Goal: Transaction & Acquisition: Purchase product/service

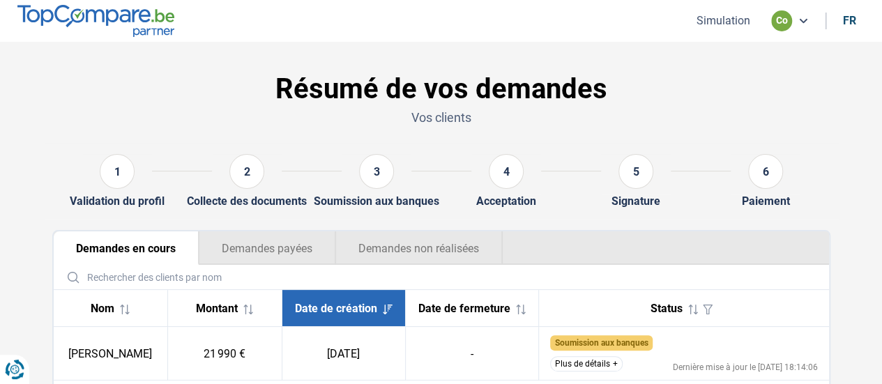
scroll to position [87, 0]
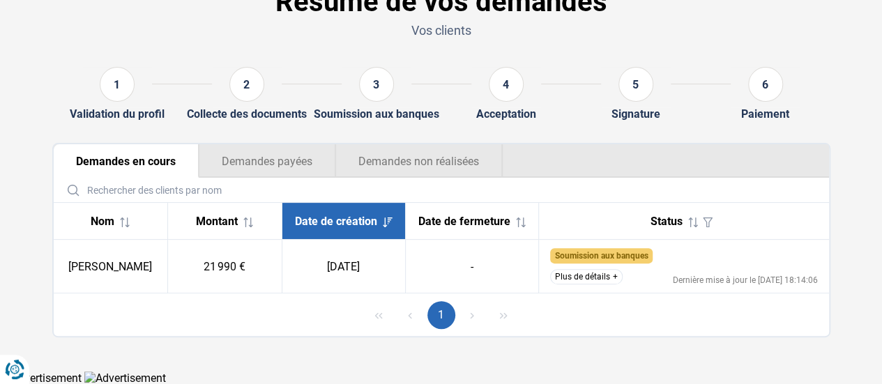
click at [395, 164] on button "Demandes non réalisées" at bounding box center [419, 160] width 167 height 33
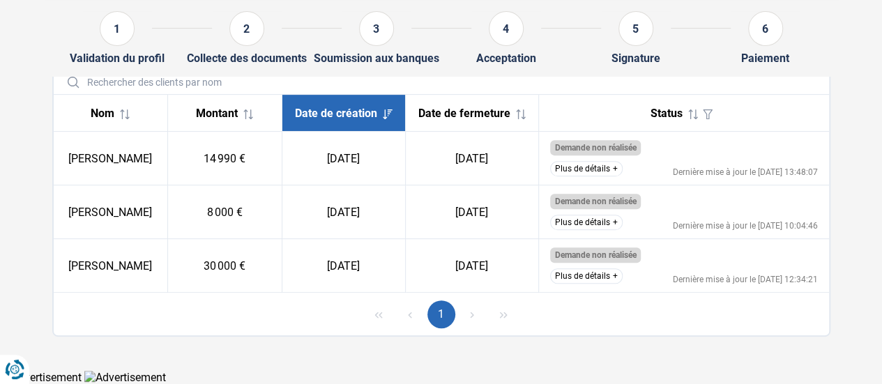
scroll to position [202, 0]
drag, startPoint x: 68, startPoint y: 154, endPoint x: 176, endPoint y: 170, distance: 108.5
click at [168, 170] on td "[PERSON_NAME]" at bounding box center [111, 159] width 114 height 54
click at [148, 168] on td "[PERSON_NAME]" at bounding box center [111, 159] width 114 height 54
drag, startPoint x: 102, startPoint y: 153, endPoint x: 156, endPoint y: 168, distance: 56.5
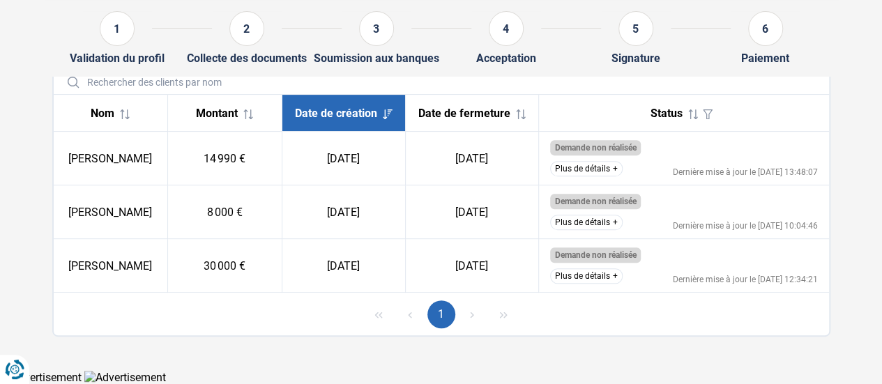
click at [156, 168] on td "[PERSON_NAME]" at bounding box center [111, 159] width 114 height 54
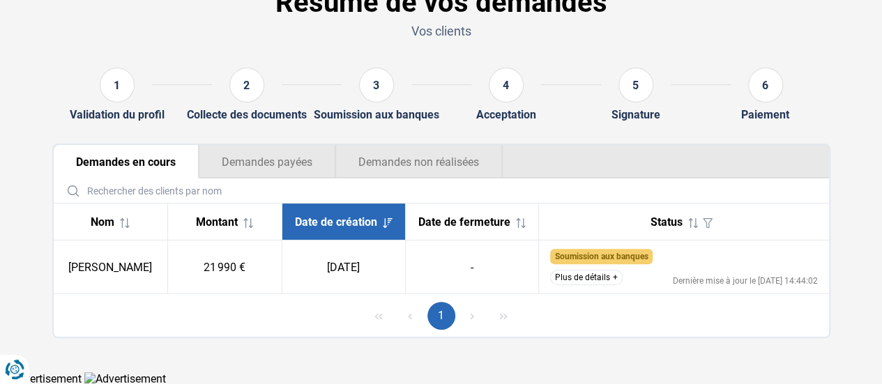
scroll to position [87, 0]
click at [597, 274] on button "Plus de détails" at bounding box center [586, 276] width 73 height 15
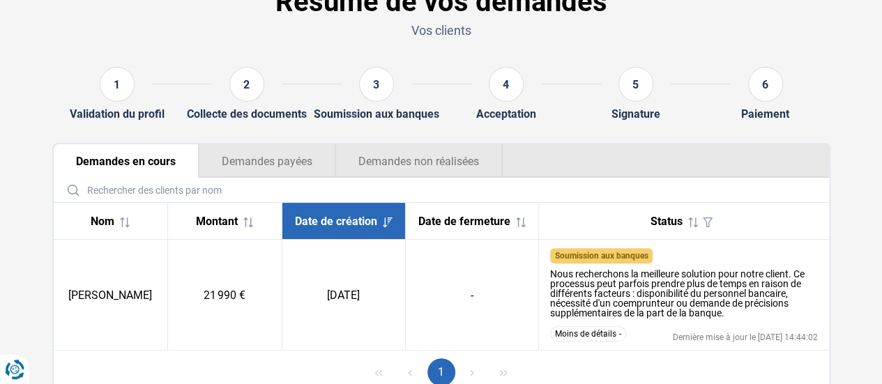
click at [440, 176] on button "Demandes non réalisées" at bounding box center [419, 160] width 167 height 33
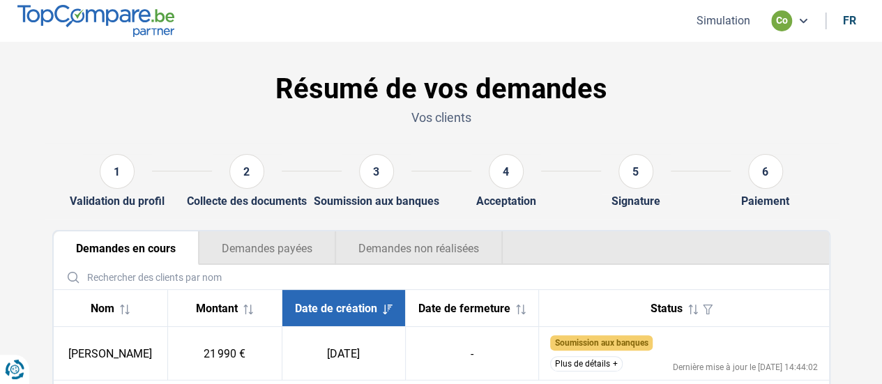
scroll to position [87, 0]
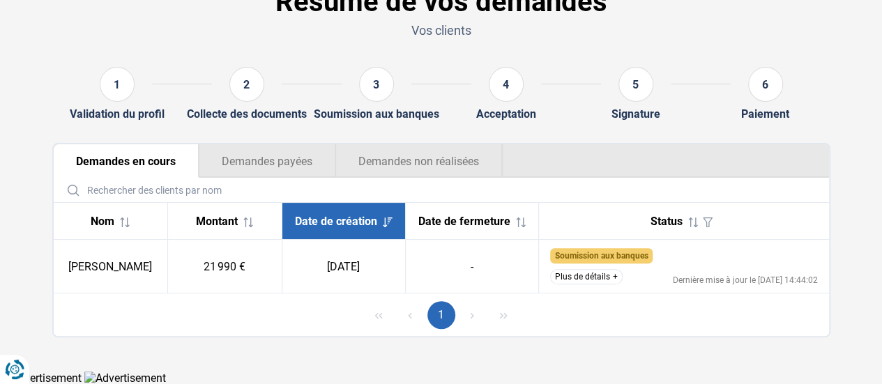
click at [604, 281] on button "Plus de détails" at bounding box center [586, 276] width 73 height 15
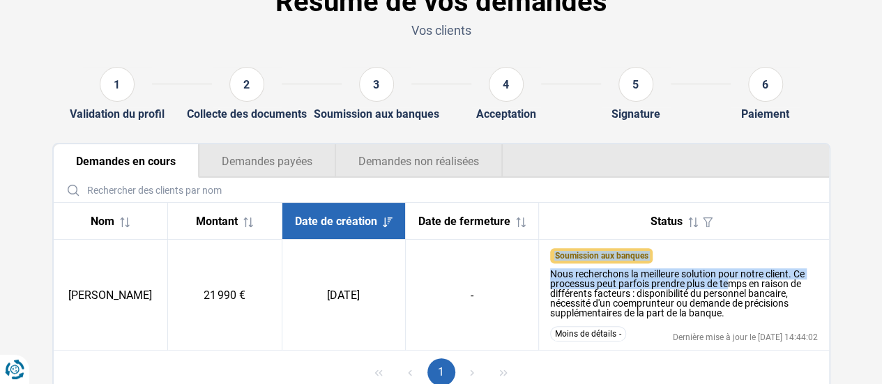
drag, startPoint x: 532, startPoint y: 277, endPoint x: 746, endPoint y: 308, distance: 216.4
click at [730, 292] on tr "Vasile Gînu 21 990 € 25/09/2025 - Soumission aux banques Nous recherchons la me…" at bounding box center [442, 295] width 776 height 111
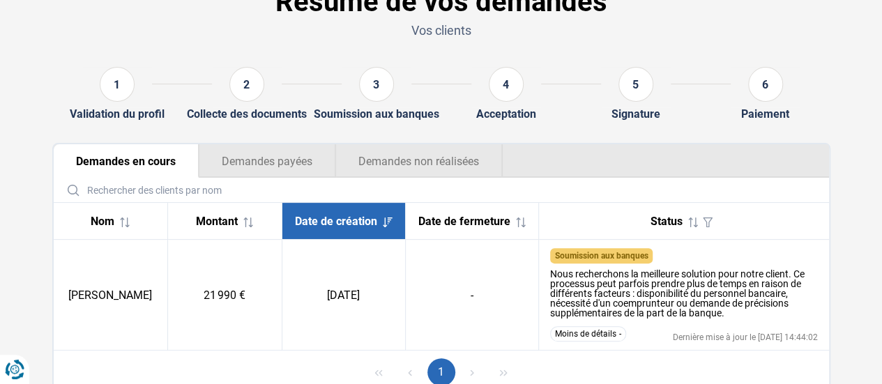
click at [746, 311] on div "Nous recherchons la meilleure solution pour notre client. Ce processus peut par…" at bounding box center [684, 293] width 268 height 49
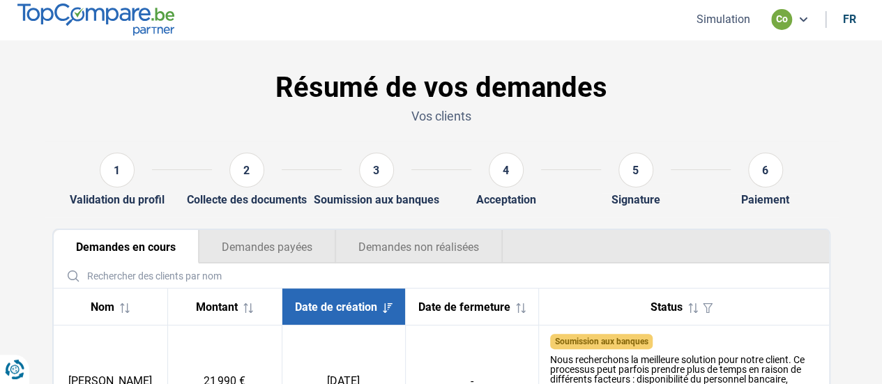
scroll to position [0, 0]
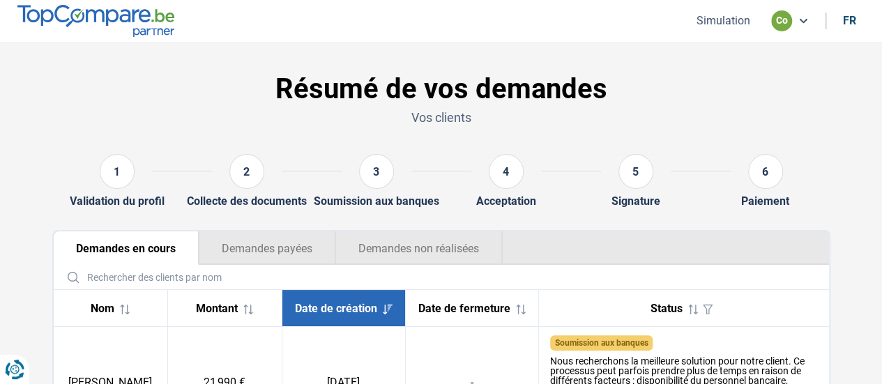
click at [714, 19] on button "Simulation" at bounding box center [724, 20] width 62 height 15
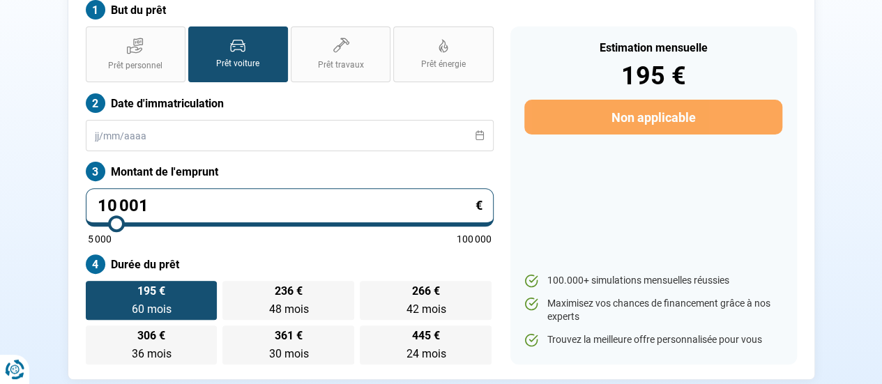
scroll to position [165, 0]
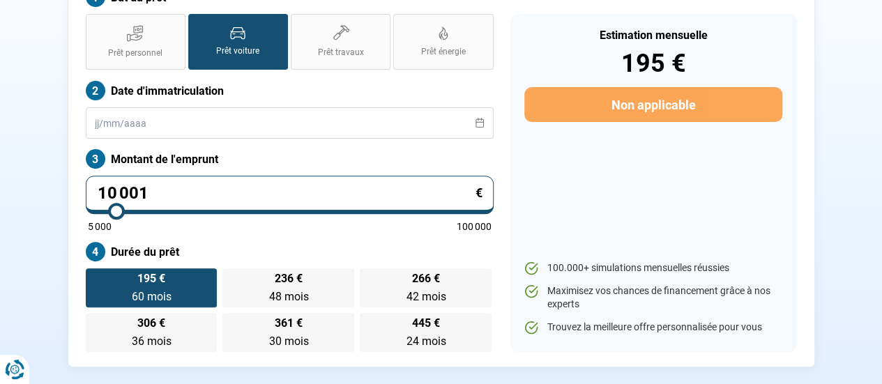
drag, startPoint x: 183, startPoint y: 170, endPoint x: 0, endPoint y: 179, distance: 183.0
click at [0, 179] on section "Transakauto Bruxelles - Demande de prêt pour votre client But du prêt Prêt pers…" at bounding box center [441, 144] width 882 height 535
type input "4"
type input "5000"
type input "41"
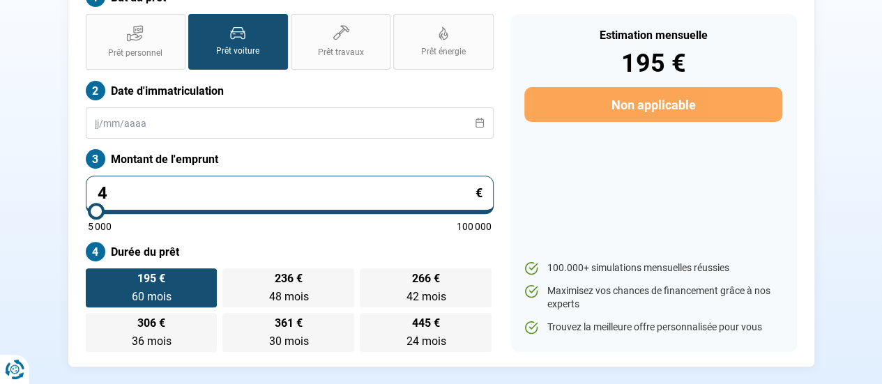
type input "5000"
type input "410"
type input "5000"
type input "4 100"
type input "5000"
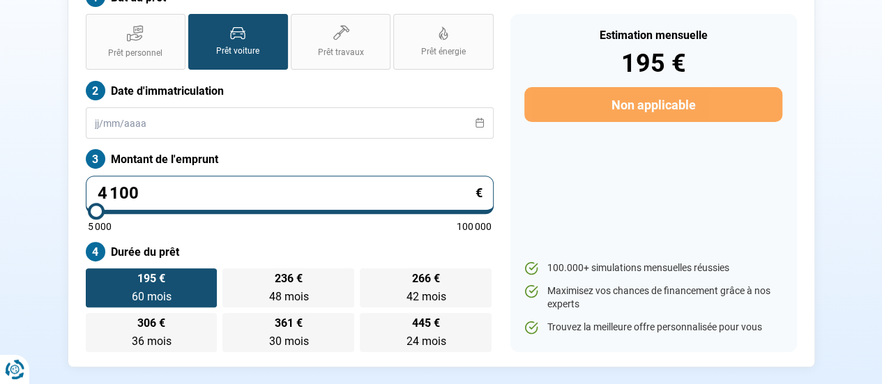
type input "41 000"
type input "41000"
type input "41 000"
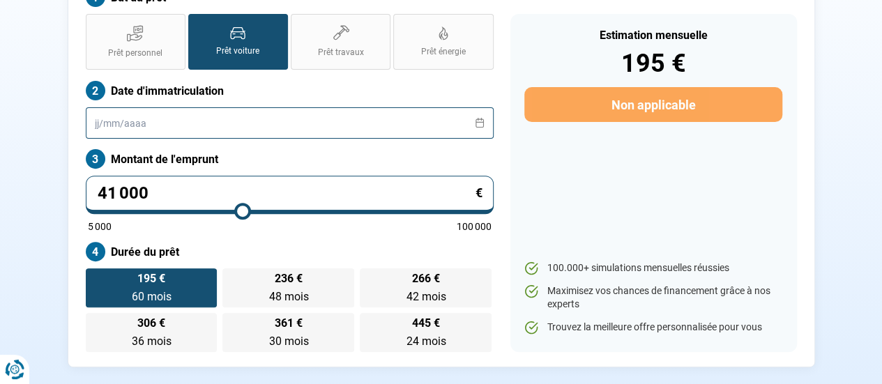
drag, startPoint x: 273, startPoint y: 86, endPoint x: 253, endPoint y: 103, distance: 26.7
click at [273, 86] on div "Date d'immatriculation" at bounding box center [290, 110] width 408 height 58
click at [243, 113] on input "text" at bounding box center [290, 122] width 408 height 31
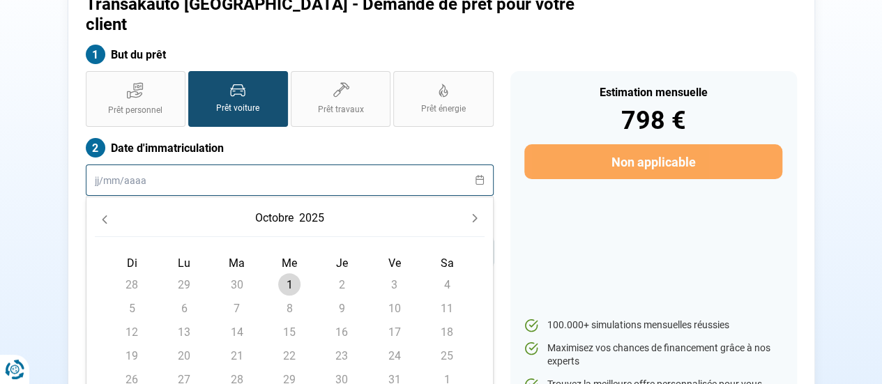
scroll to position [103, 0]
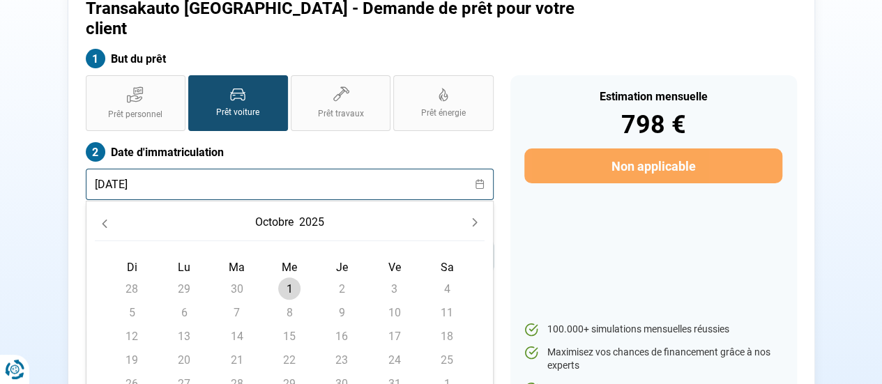
type input "28/05/2022"
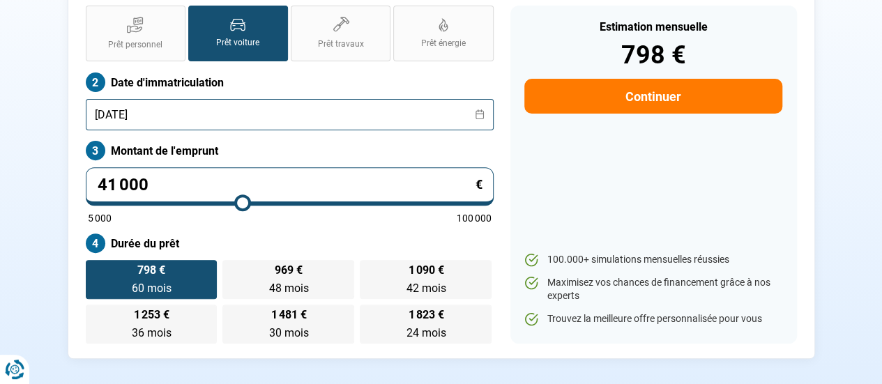
scroll to position [243, 0]
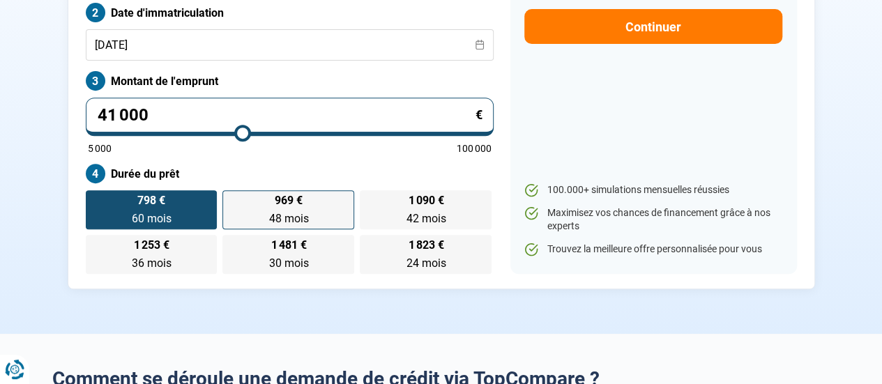
click at [299, 212] on span "48 mois" at bounding box center [289, 218] width 40 height 13
click at [232, 196] on input "969 € 48 mois 48 mois" at bounding box center [227, 194] width 9 height 9
radio input "true"
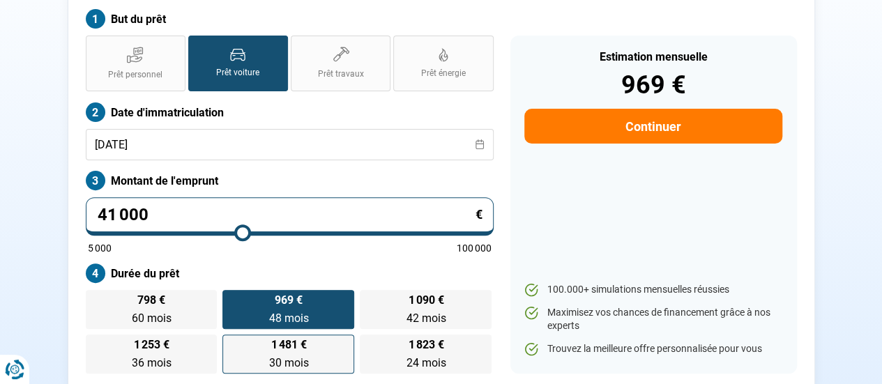
scroll to position [173, 0]
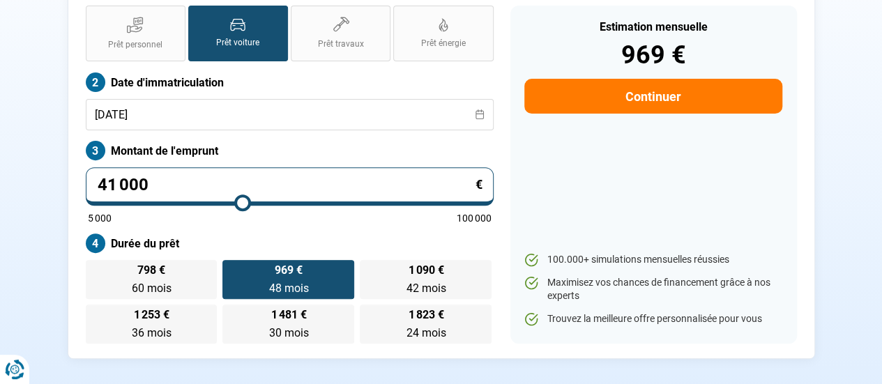
click at [323, 260] on label "969 € 48 mois 48 mois" at bounding box center [289, 279] width 132 height 39
click at [232, 260] on input "969 € 48 mois 48 mois" at bounding box center [227, 264] width 9 height 9
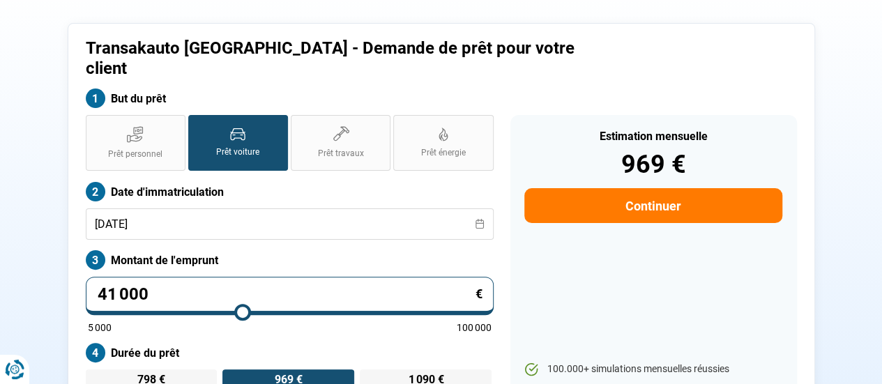
scroll to position [140, 0]
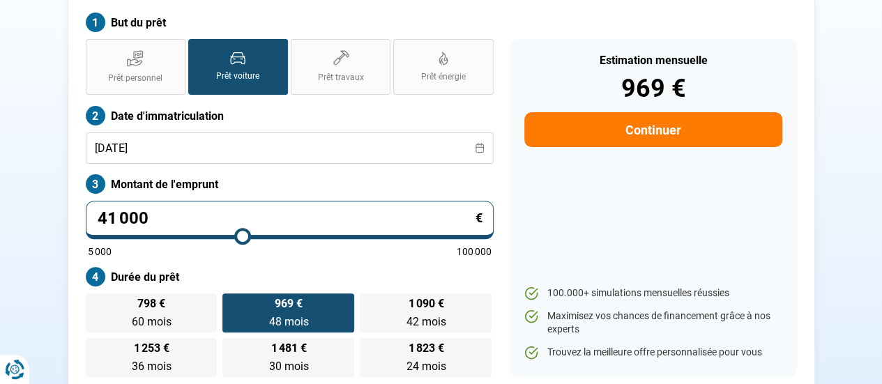
drag, startPoint x: 285, startPoint y: 289, endPoint x: 499, endPoint y: 260, distance: 216.8
click at [286, 299] on span "969 €" at bounding box center [289, 304] width 28 height 11
click at [232, 294] on input "969 € 48 mois 48 mois" at bounding box center [227, 298] width 9 height 9
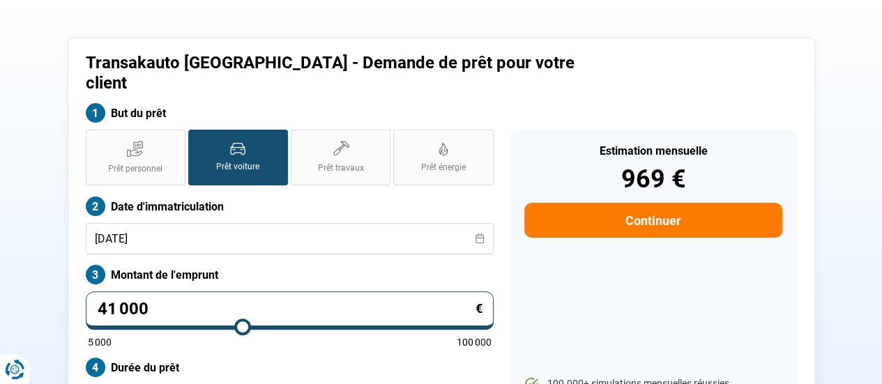
scroll to position [0, 0]
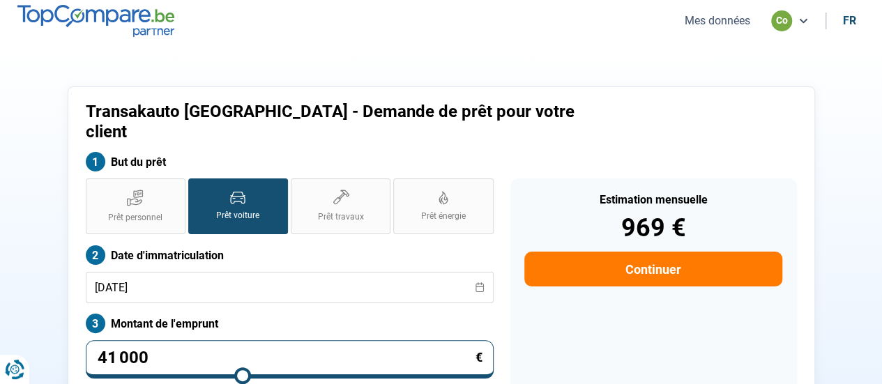
click at [721, 23] on button "Mes données" at bounding box center [718, 20] width 74 height 15
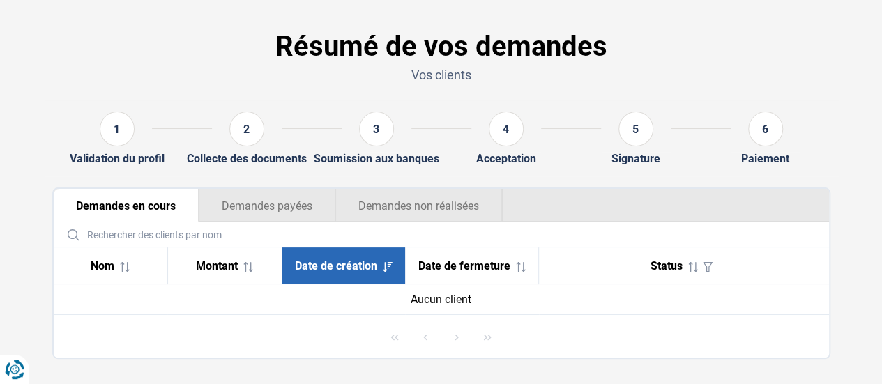
scroll to position [64, 0]
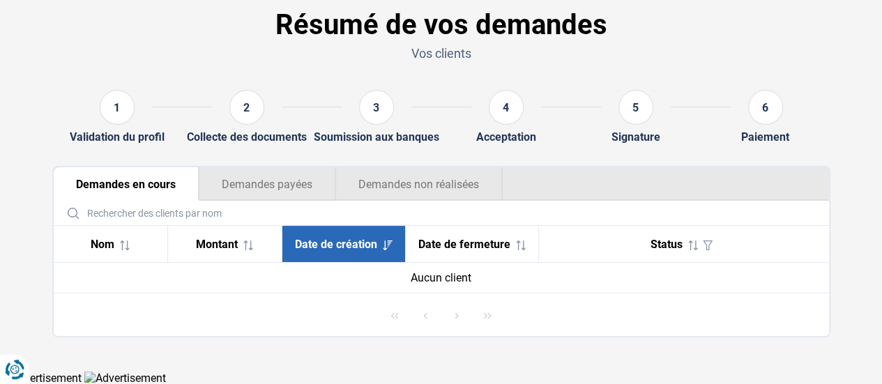
click at [293, 188] on button "Demandes payées" at bounding box center [267, 183] width 137 height 33
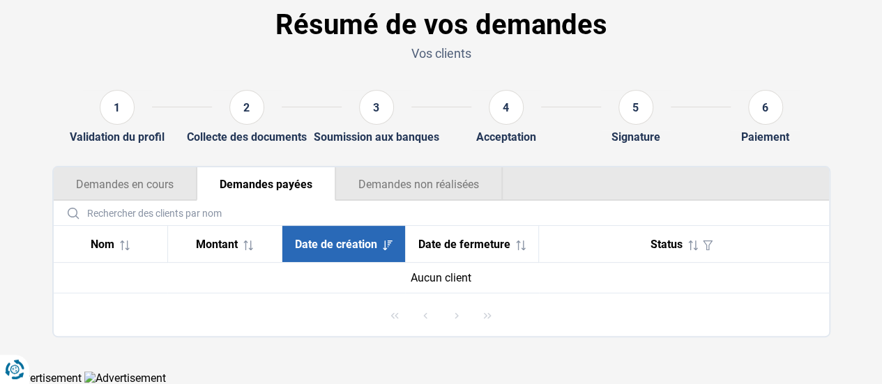
click at [372, 185] on button "Demandes non réalisées" at bounding box center [419, 183] width 167 height 33
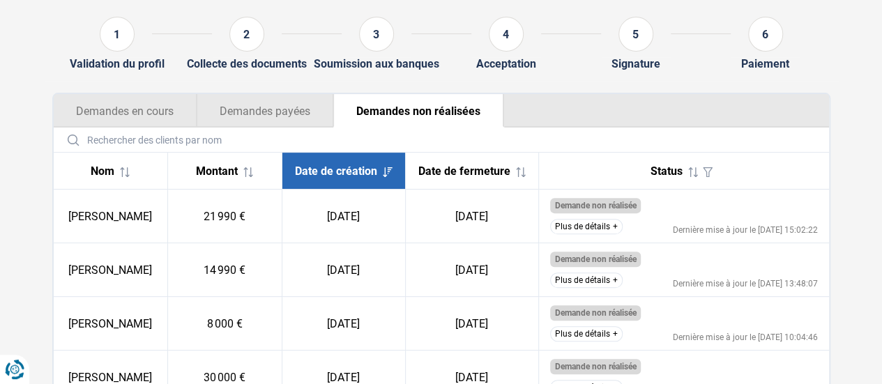
scroll to position [204, 0]
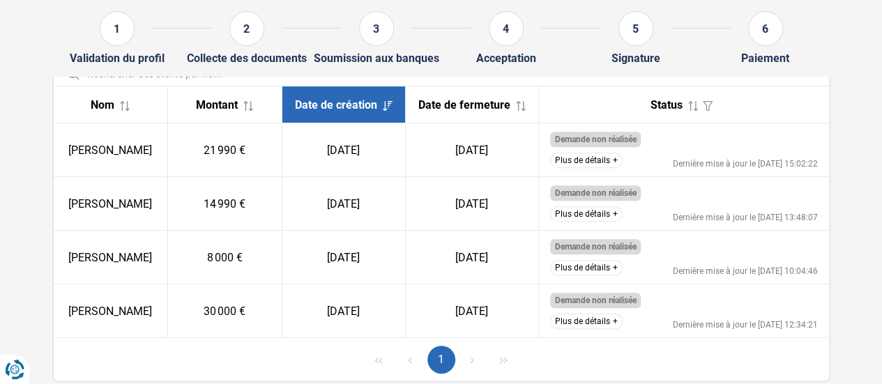
click at [603, 160] on td "Demande non réalisée Le client ne répond pas aux critères d’éligibilité des ban…" at bounding box center [684, 150] width 290 height 54
click at [608, 167] on button "Plus de détails" at bounding box center [586, 160] width 73 height 15
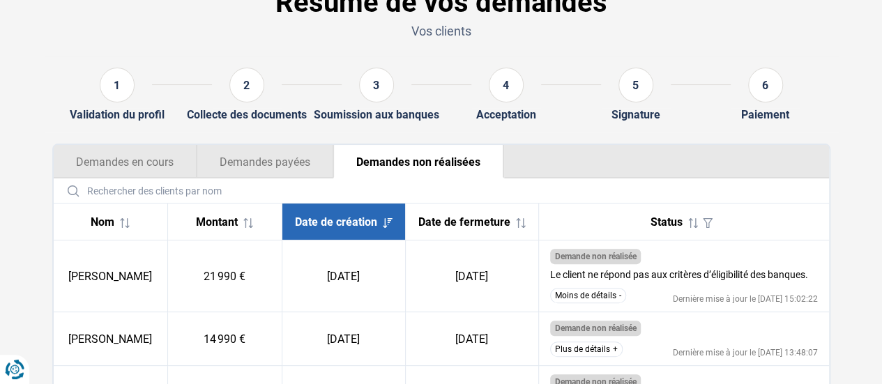
scroll to position [64, 0]
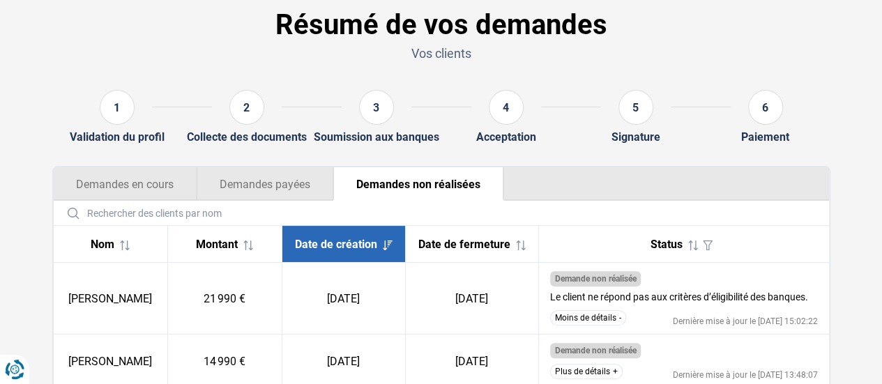
click at [127, 182] on button "Demandes en cours" at bounding box center [125, 183] width 143 height 33
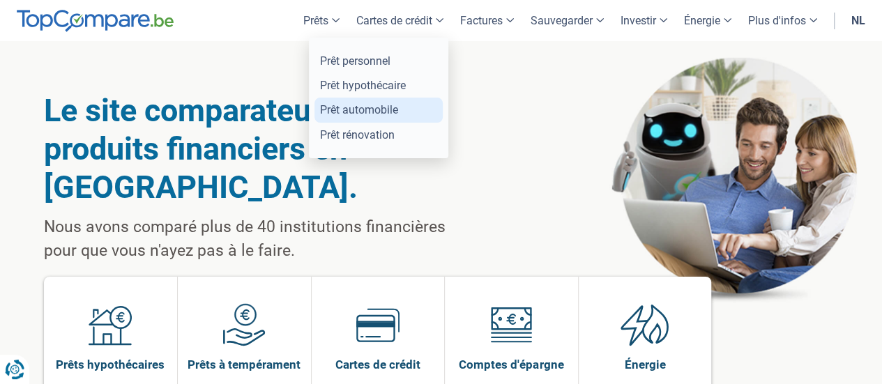
click at [375, 110] on font "Prêt automobile" at bounding box center [359, 109] width 78 height 13
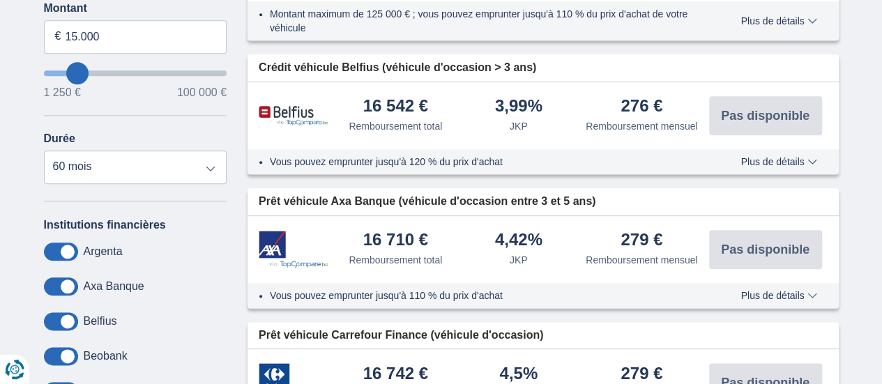
scroll to position [628, 0]
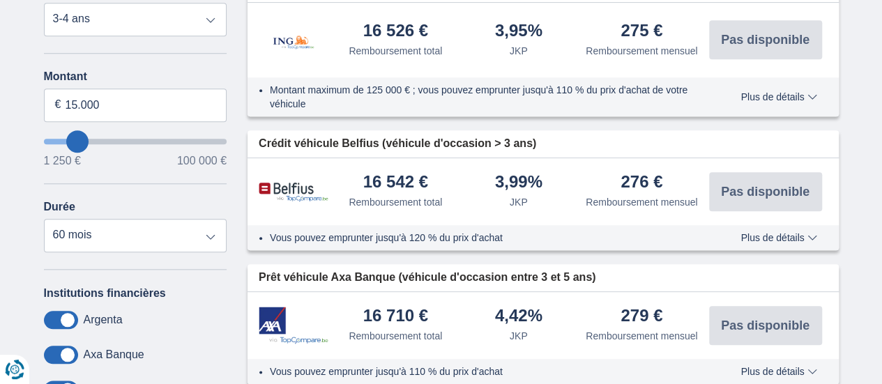
click at [760, 241] on font "Plus de détails" at bounding box center [772, 237] width 63 height 11
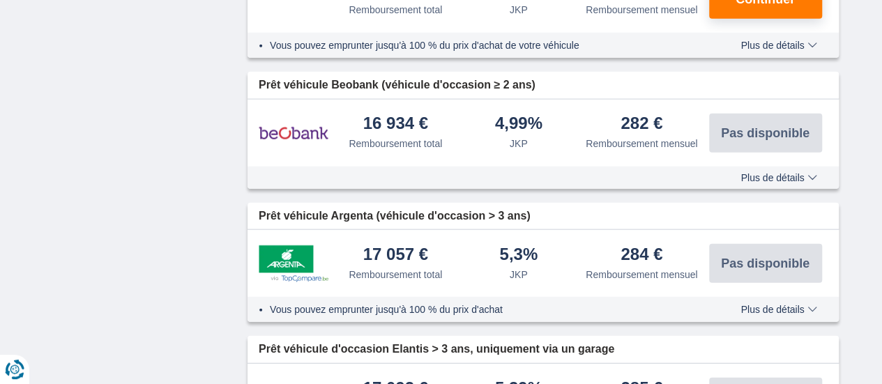
scroll to position [1535, 0]
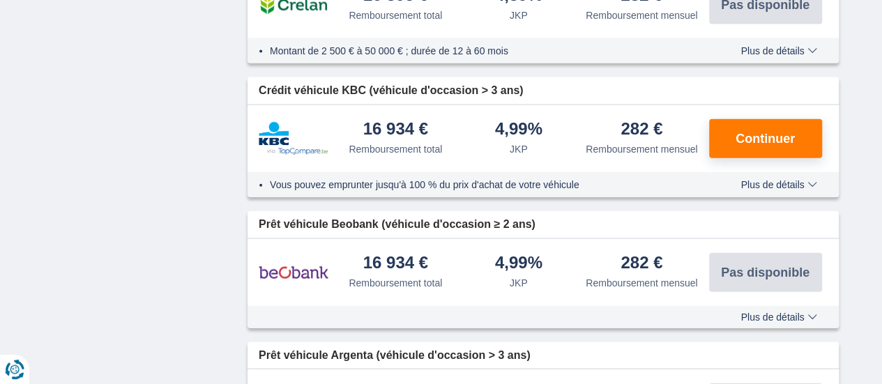
click at [758, 189] on font "Plus de détails" at bounding box center [772, 184] width 63 height 11
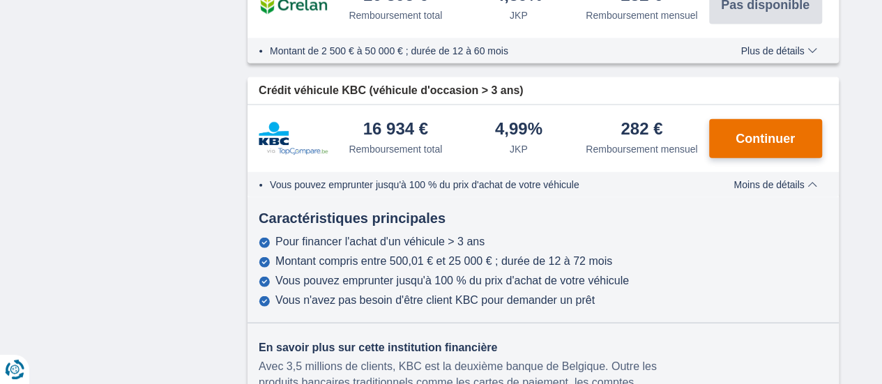
click at [754, 151] on button "Continuer" at bounding box center [765, 138] width 113 height 39
click at [737, 129] on button "Continuer" at bounding box center [765, 138] width 113 height 39
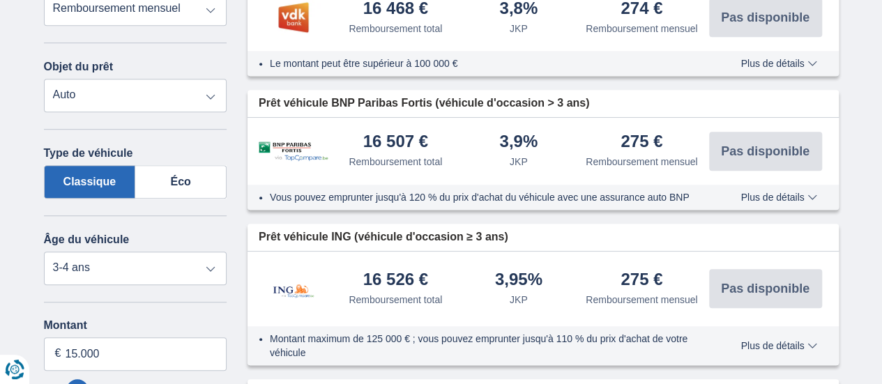
scroll to position [349, 0]
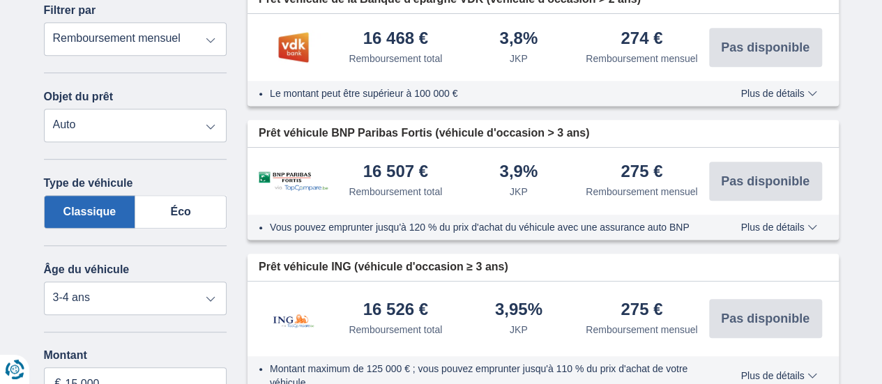
drag, startPoint x: 492, startPoint y: 166, endPoint x: 543, endPoint y: 188, distance: 55.0
click at [553, 193] on div "3,9% JKP" at bounding box center [519, 181] width 123 height 36
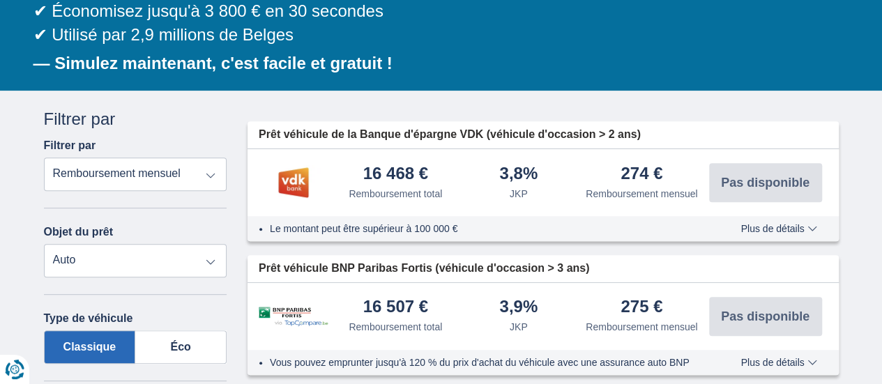
scroll to position [209, 0]
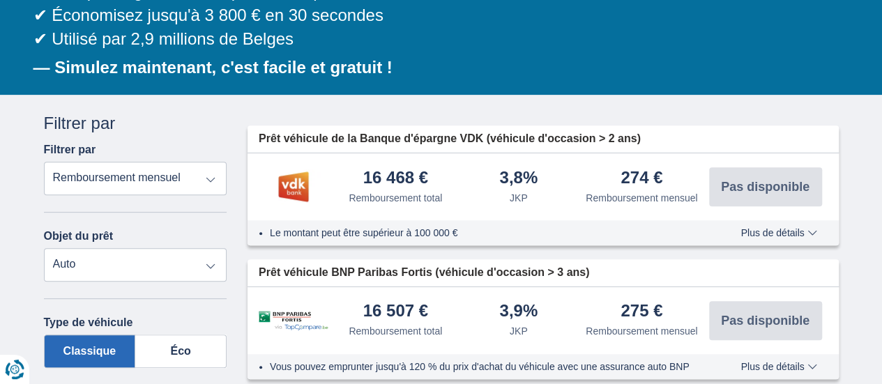
drag, startPoint x: 513, startPoint y: 181, endPoint x: 556, endPoint y: 199, distance: 46.6
click at [569, 183] on div "3,8% JKP" at bounding box center [519, 188] width 123 height 36
click at [550, 202] on div "3,8% JKP" at bounding box center [519, 188] width 123 height 36
drag, startPoint x: 345, startPoint y: 140, endPoint x: 439, endPoint y: 174, distance: 100.8
click at [413, 144] on font "Prêt véhicule de la Banque d'épargne VDK (véhicule d'occasion > 2 ans)" at bounding box center [450, 139] width 382 height 12
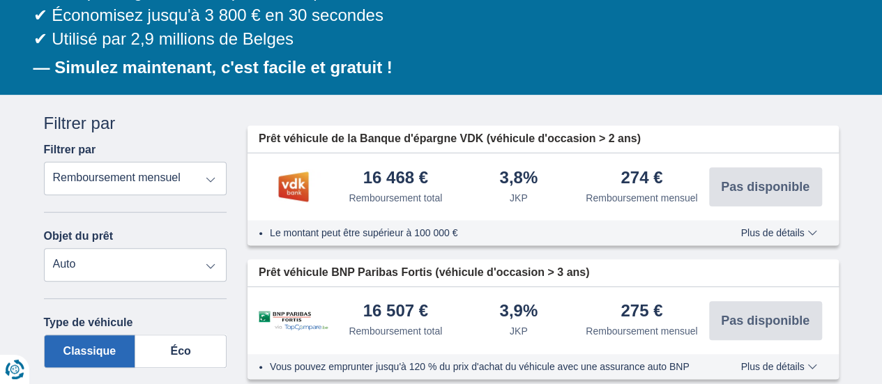
click at [437, 190] on div "16 468 € Remboursement total" at bounding box center [395, 188] width 123 height 36
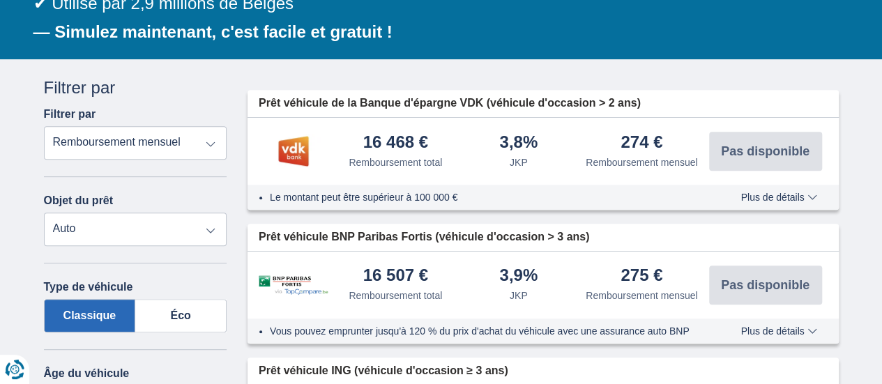
scroll to position [216, 0]
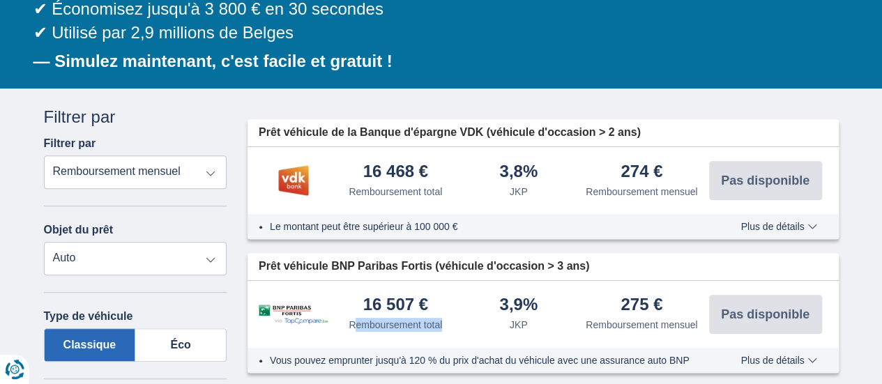
drag, startPoint x: 355, startPoint y: 322, endPoint x: 458, endPoint y: 305, distance: 104.0
click at [458, 305] on div "16 507 € Remboursement total 3,9%" at bounding box center [544, 314] width 592 height 67
click at [476, 315] on div "3,9% JKP" at bounding box center [519, 314] width 123 height 36
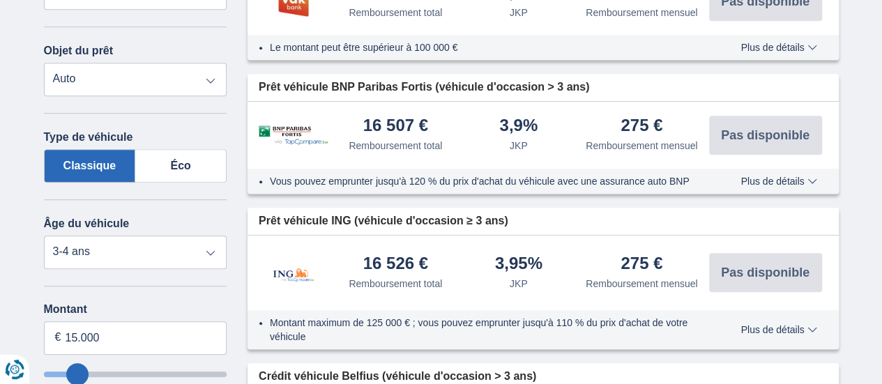
scroll to position [425, 0]
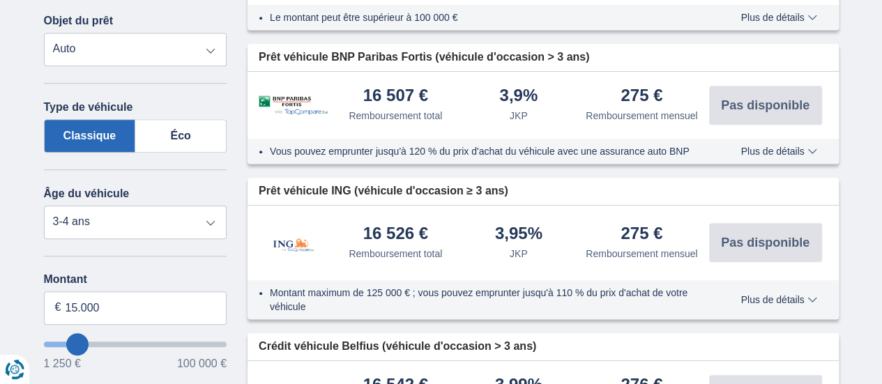
click at [776, 151] on font "Plus de détails" at bounding box center [772, 151] width 63 height 11
